Goal: Task Accomplishment & Management: Manage account settings

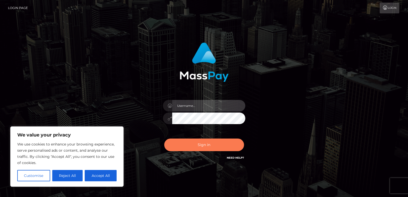
type input "[EMAIL_ADDRESS][DOMAIN_NAME]"
click at [199, 144] on button "Sign in" at bounding box center [204, 144] width 80 height 13
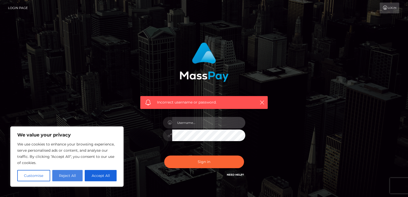
type input "[EMAIL_ADDRESS][DOMAIN_NAME]"
click at [66, 175] on button "Reject All" at bounding box center [67, 175] width 31 height 11
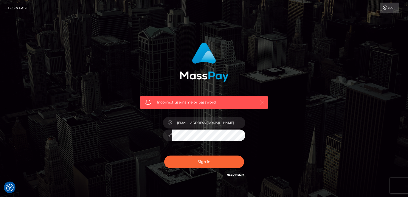
click at [231, 175] on link "Need Help?" at bounding box center [235, 174] width 17 height 3
click at [232, 173] on link "Need Help?" at bounding box center [235, 174] width 17 height 3
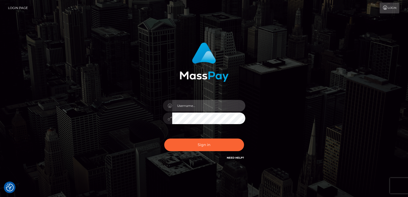
type input "[EMAIL_ADDRESS][DOMAIN_NAME]"
click at [235, 158] on link "Need Help?" at bounding box center [235, 157] width 17 height 3
click at [232, 157] on link "Need Help?" at bounding box center [235, 157] width 17 height 3
click at [230, 158] on link "Need Help?" at bounding box center [235, 157] width 17 height 3
drag, startPoint x: 236, startPoint y: 161, endPoint x: 93, endPoint y: 176, distance: 143.3
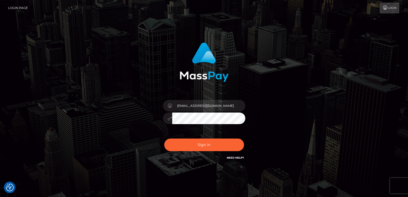
click at [228, 161] on div "Need Help?" at bounding box center [235, 158] width 17 height 6
click at [238, 157] on link "Need Help?" at bounding box center [235, 157] width 17 height 3
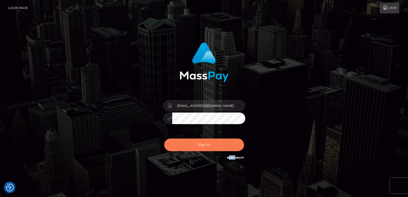
click at [211, 143] on button "Sign in" at bounding box center [204, 144] width 80 height 13
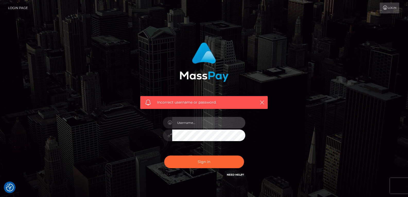
type input "[EMAIL_ADDRESS][DOMAIN_NAME]"
click at [234, 175] on link "Need Help?" at bounding box center [235, 174] width 17 height 3
click at [235, 174] on link "Need Help?" at bounding box center [235, 174] width 17 height 3
click at [389, 7] on link "Login" at bounding box center [389, 8] width 20 height 11
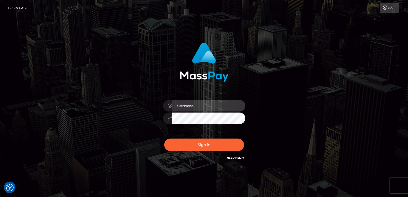
type input "[EMAIL_ADDRESS][DOMAIN_NAME]"
click at [235, 156] on link "Need Help?" at bounding box center [235, 157] width 17 height 3
click at [19, 6] on link "Login Page" at bounding box center [18, 8] width 20 height 11
